Goal: Find specific page/section: Find specific page/section

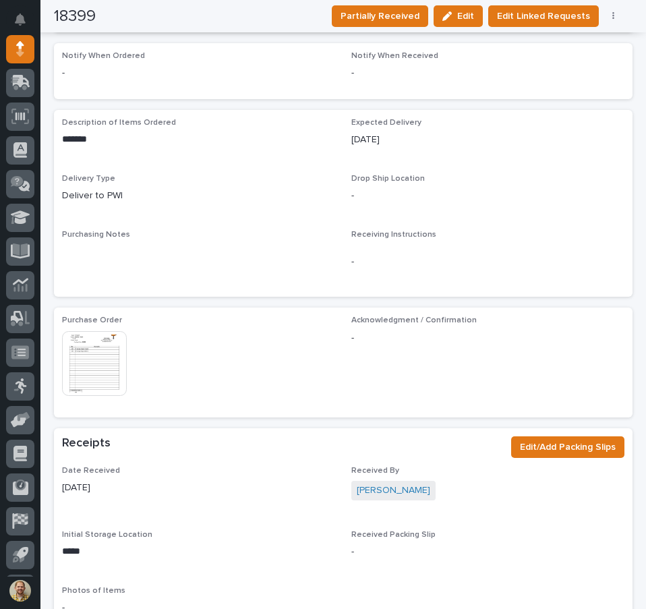
scroll to position [337, 0]
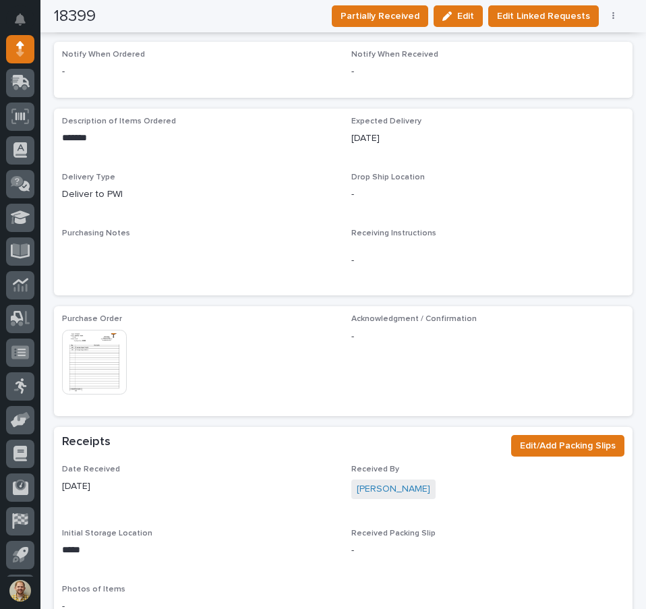
click at [109, 339] on img at bounding box center [94, 362] width 65 height 65
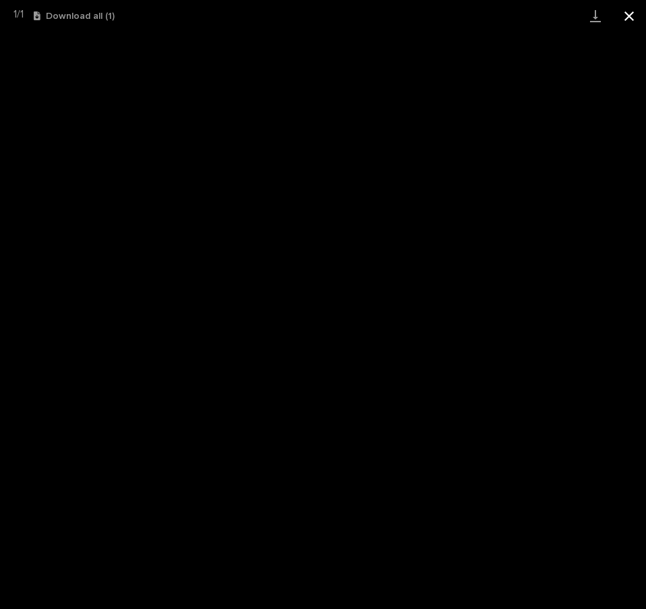
click at [622, 16] on button "Close gallery" at bounding box center [629, 16] width 34 height 32
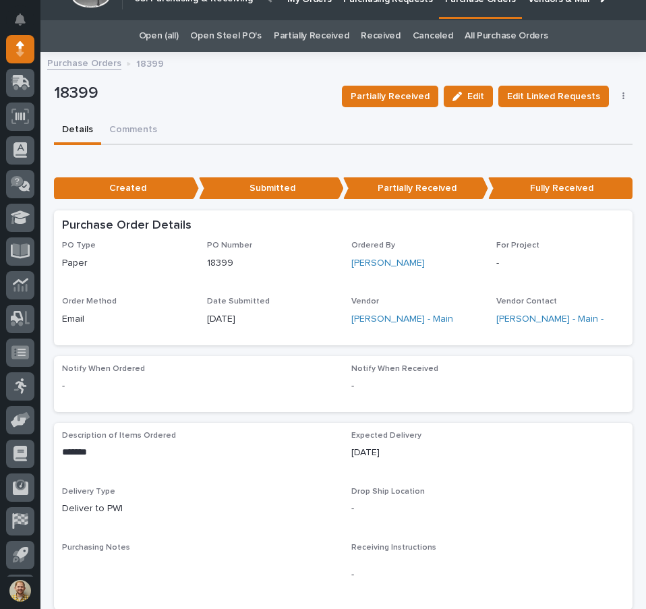
scroll to position [0, 0]
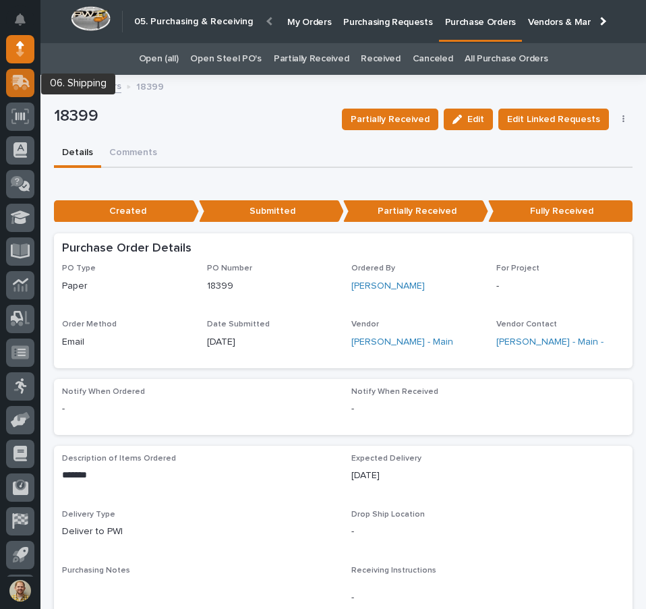
click at [26, 84] on icon at bounding box center [22, 81] width 18 height 13
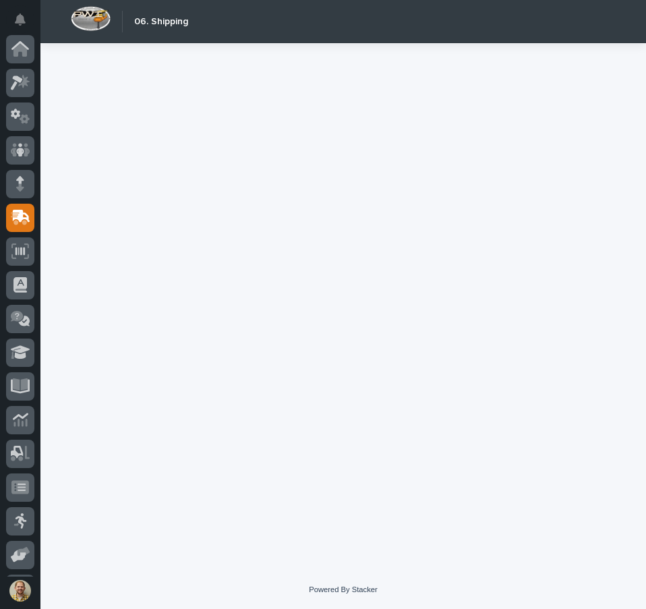
scroll to position [167, 0]
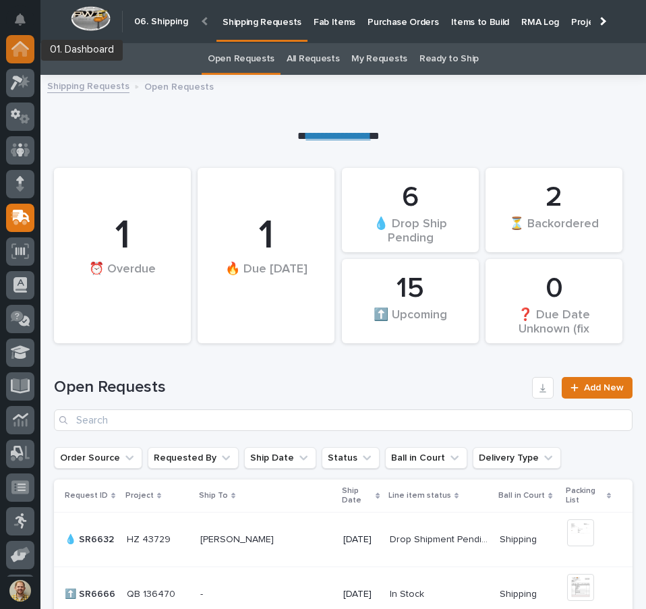
click at [16, 51] on icon at bounding box center [19, 49] width 13 height 13
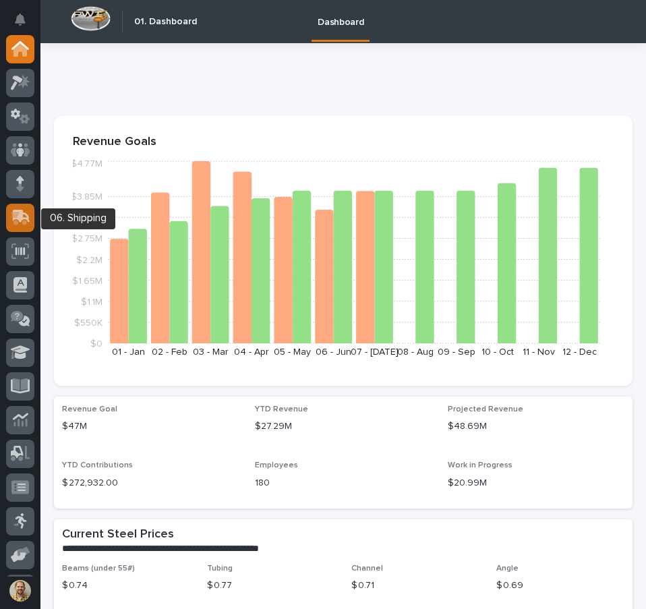
click at [25, 214] on icon at bounding box center [22, 216] width 18 height 13
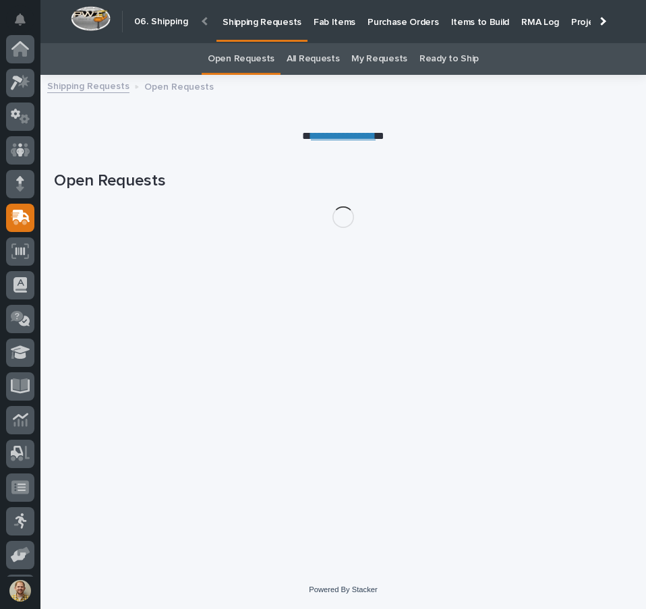
scroll to position [167, 0]
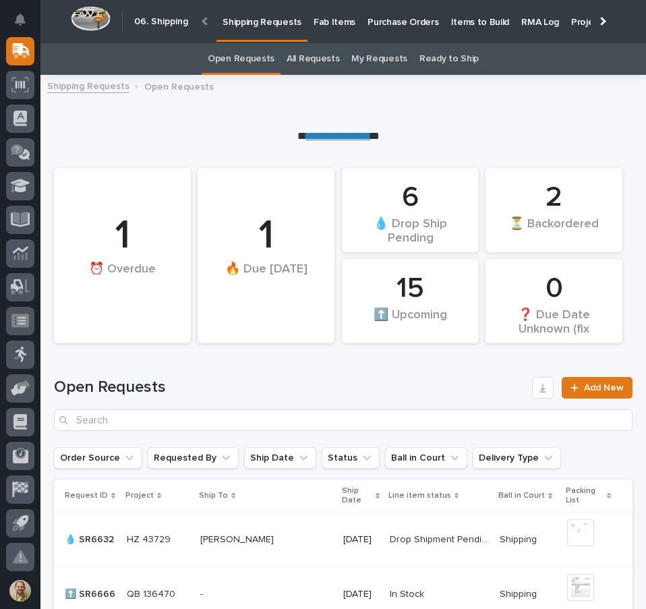
click at [477, 26] on p "Items to Build" at bounding box center [480, 14] width 59 height 28
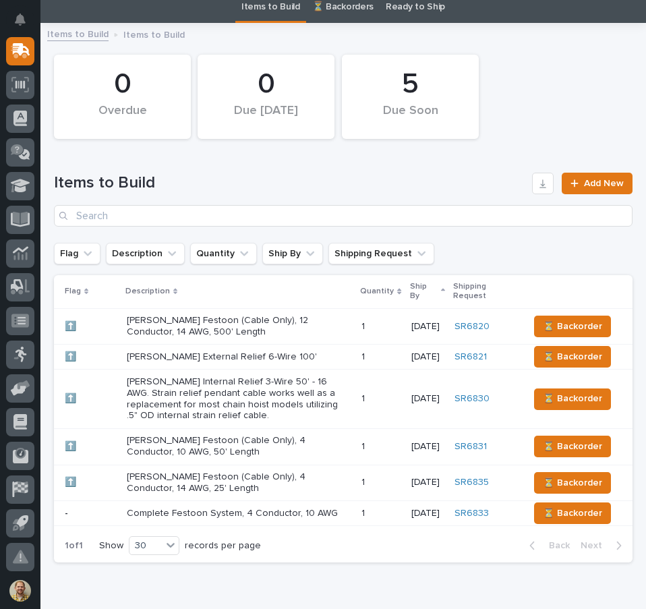
scroll to position [122, 0]
